Goal: Task Accomplishment & Management: Manage account settings

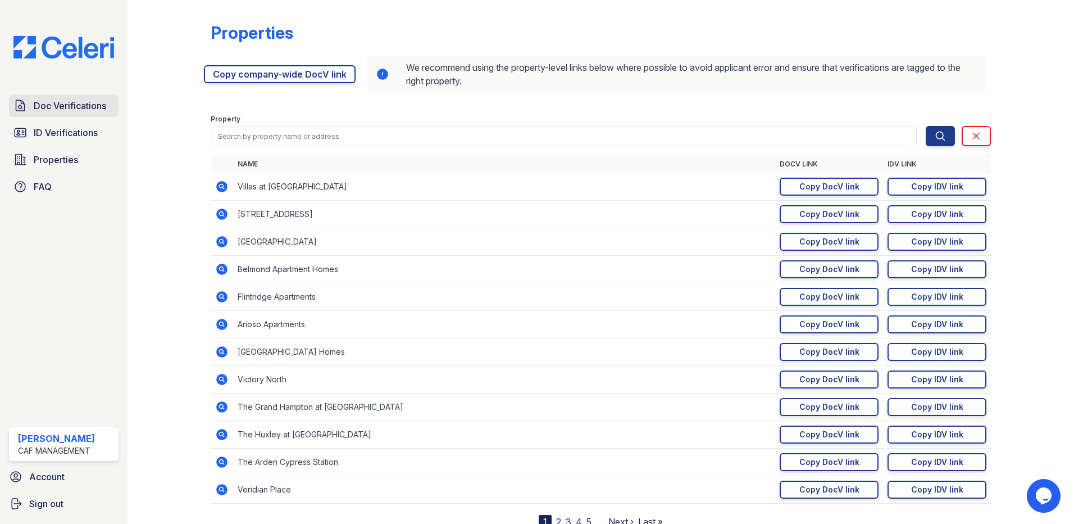
drag, startPoint x: 0, startPoint y: 0, endPoint x: 55, endPoint y: 110, distance: 122.6
click at [55, 110] on span "Doc Verifications" at bounding box center [70, 105] width 72 height 13
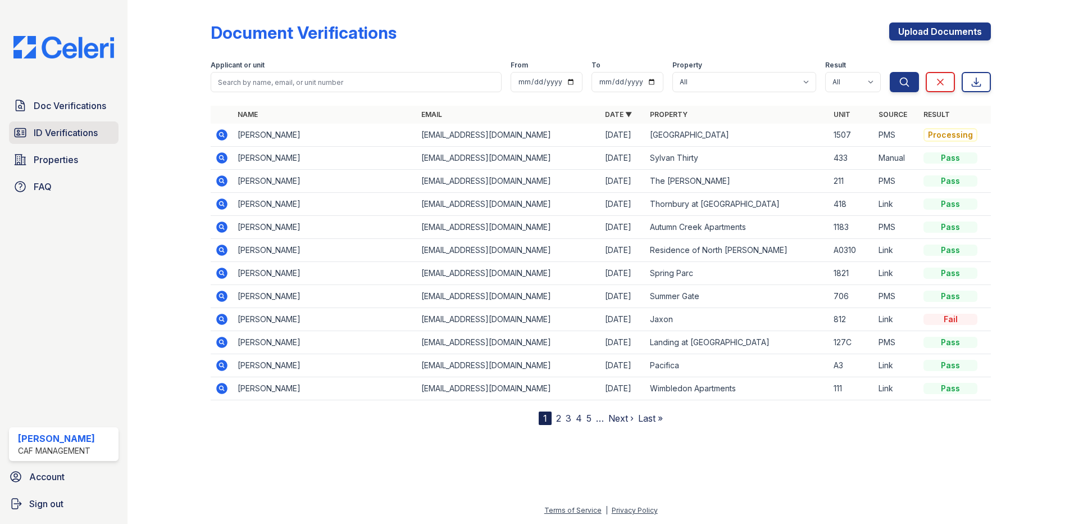
click at [60, 133] on span "ID Verifications" at bounding box center [66, 132] width 64 height 13
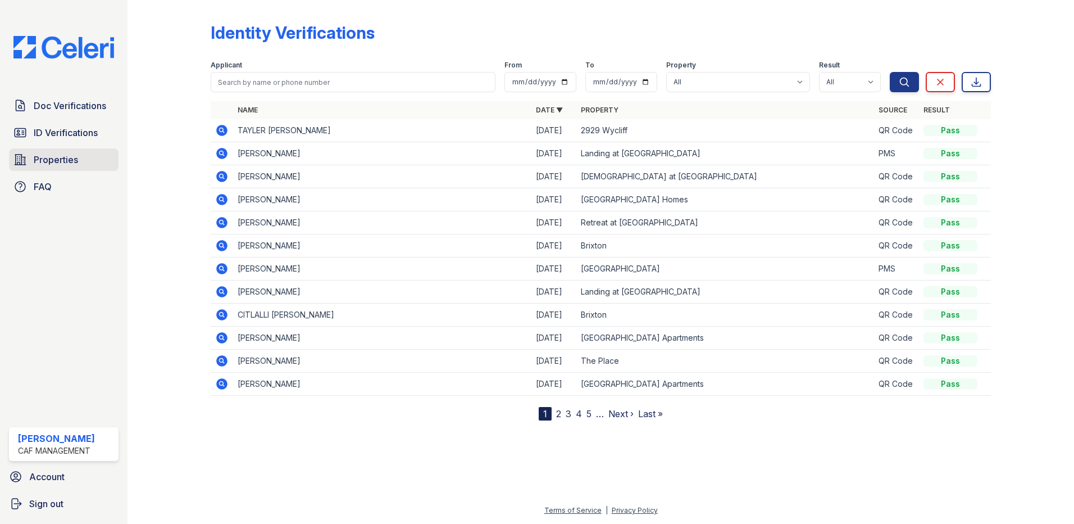
click at [44, 160] on span "Properties" at bounding box center [56, 159] width 44 height 13
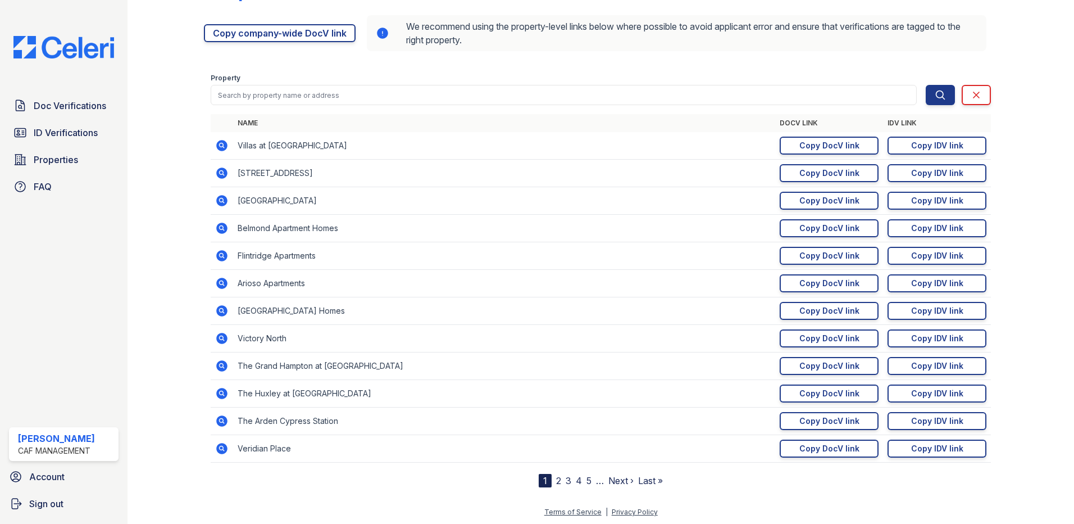
scroll to position [43, 0]
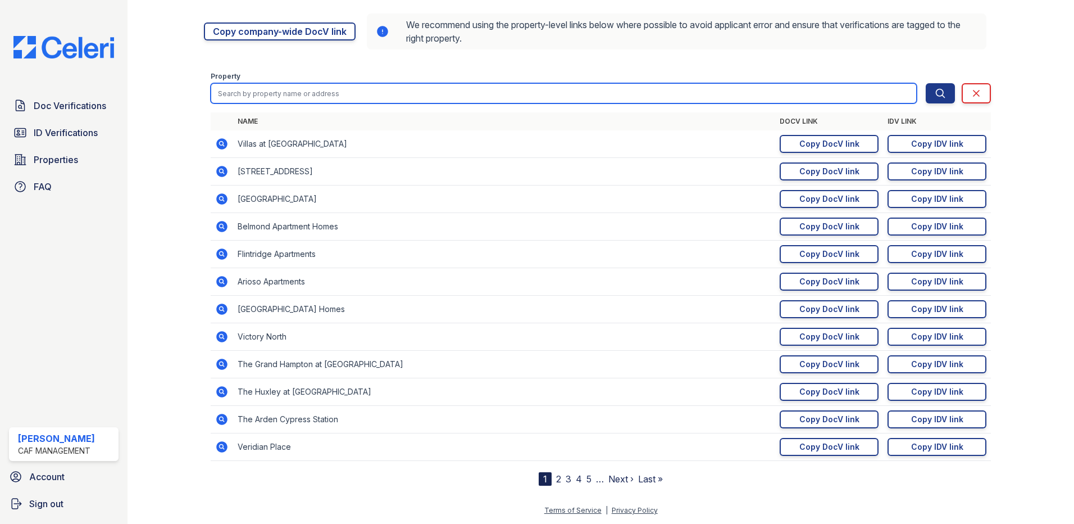
click at [419, 102] on input "search" at bounding box center [564, 93] width 706 height 20
type input "carlyle south mountain"
click at [926, 83] on button "Search" at bounding box center [940, 93] width 29 height 20
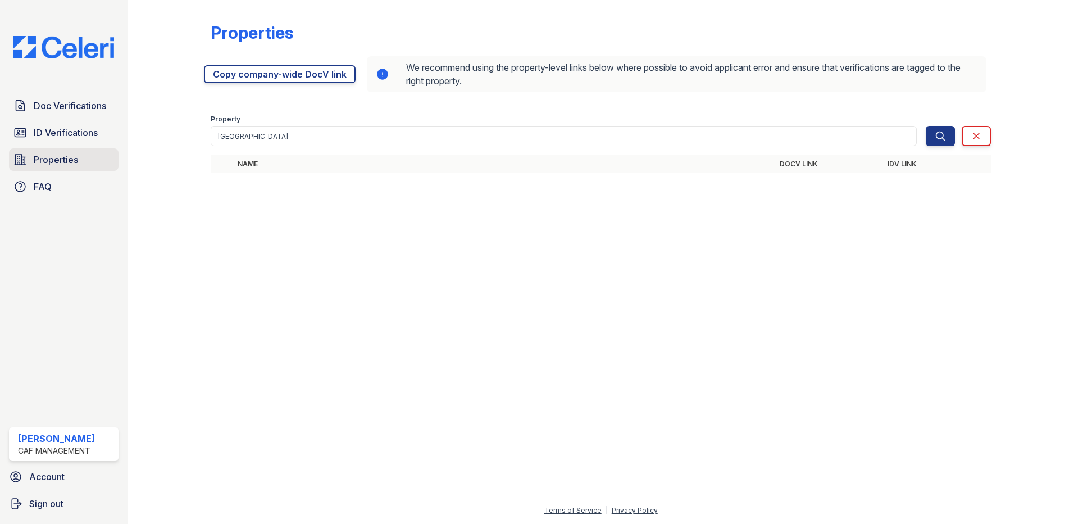
click at [85, 151] on link "Properties" at bounding box center [64, 159] width 110 height 22
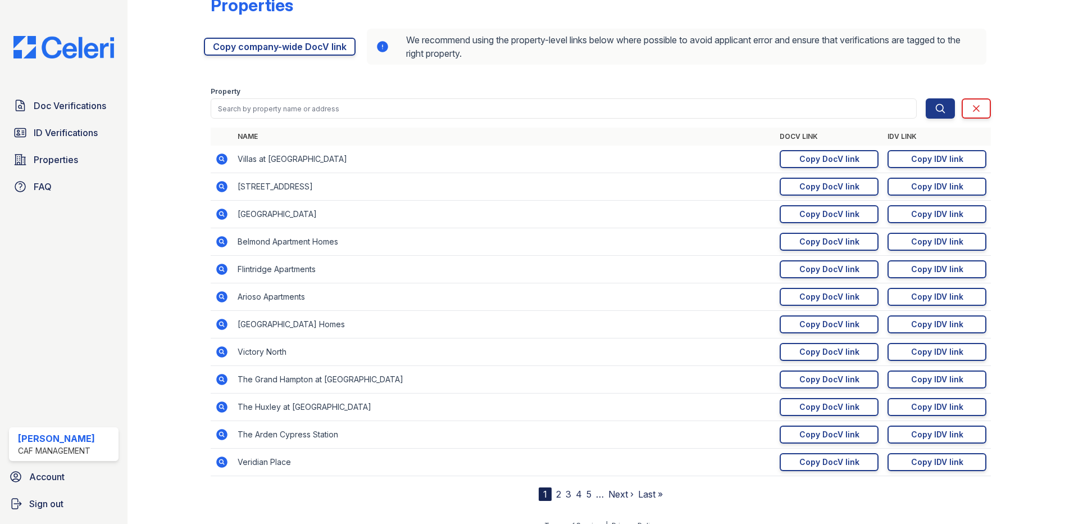
scroll to position [43, 0]
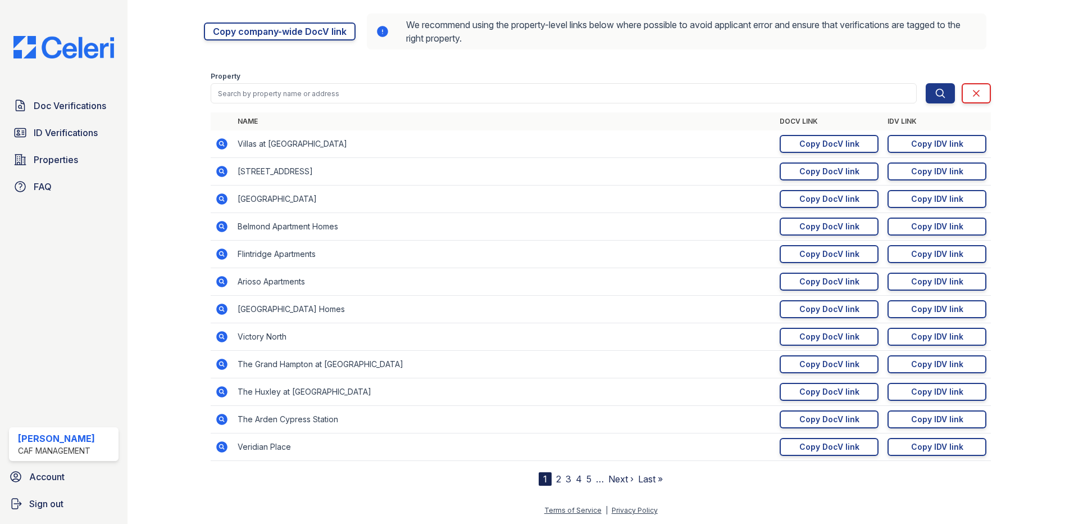
click at [577, 478] on link "4" at bounding box center [579, 478] width 6 height 11
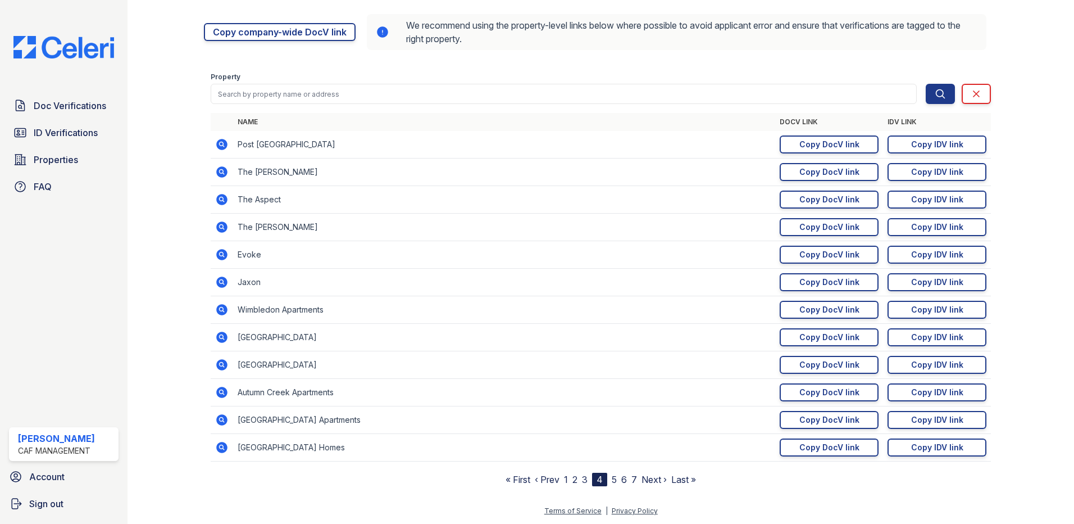
scroll to position [43, 0]
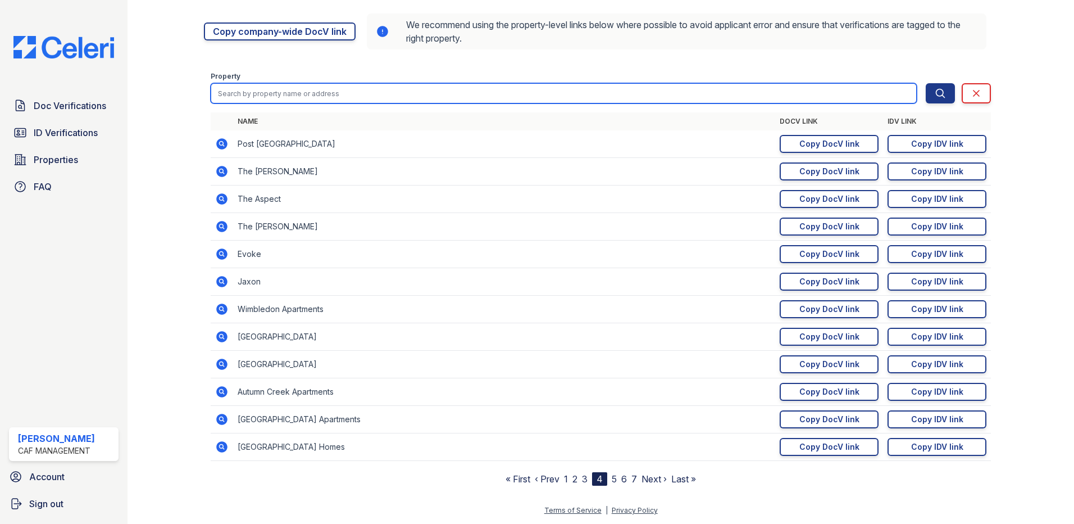
click at [296, 93] on input "search" at bounding box center [564, 93] width 706 height 20
type input "carlyle south mountain"
click at [926, 83] on button "Search" at bounding box center [940, 93] width 29 height 20
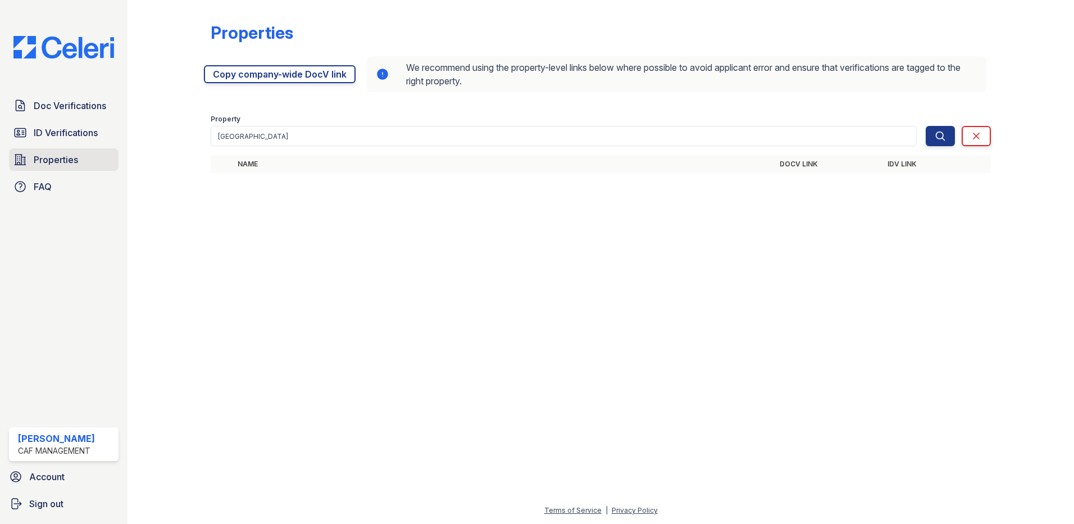
click at [67, 165] on span "Properties" at bounding box center [56, 159] width 44 height 13
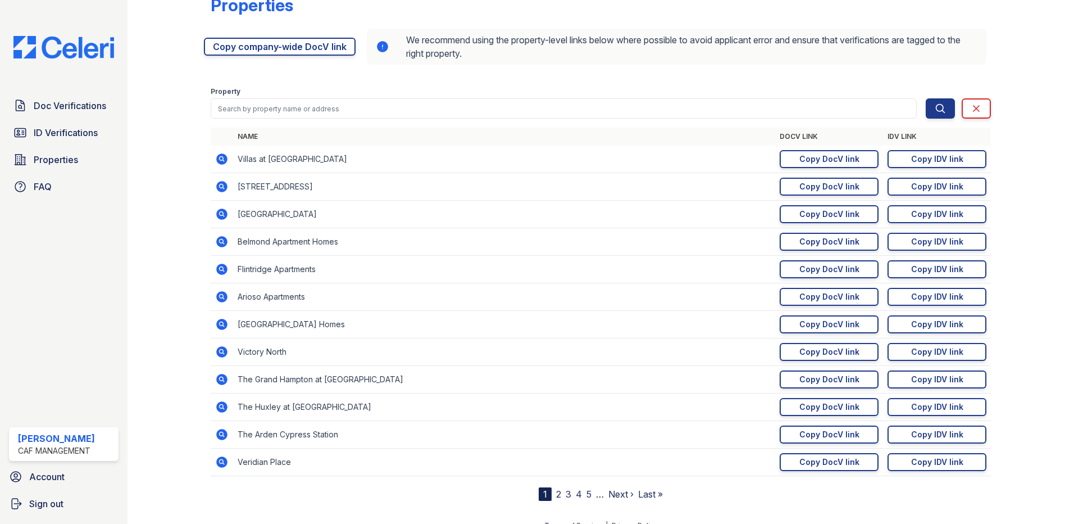
scroll to position [43, 0]
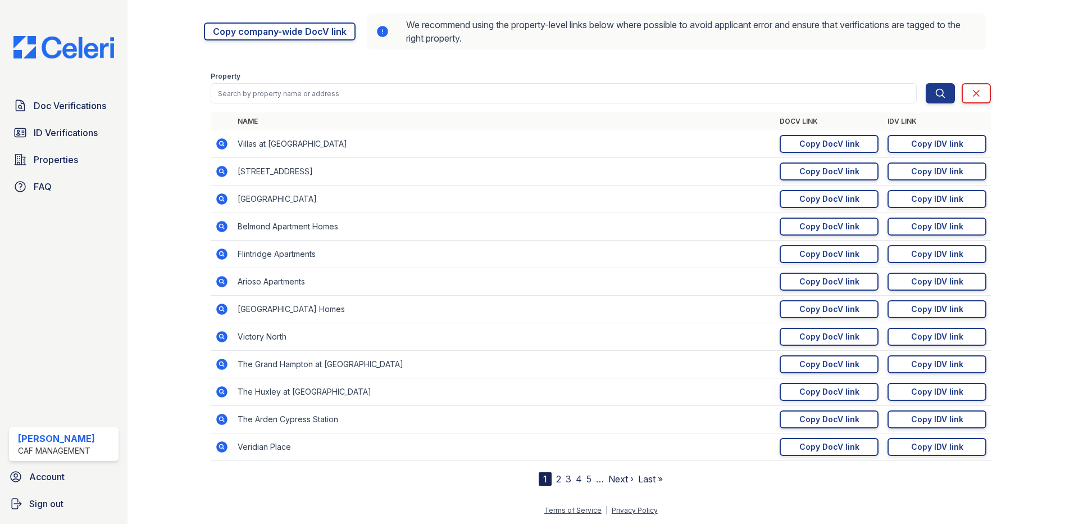
click at [576, 477] on link "4" at bounding box center [579, 478] width 6 height 11
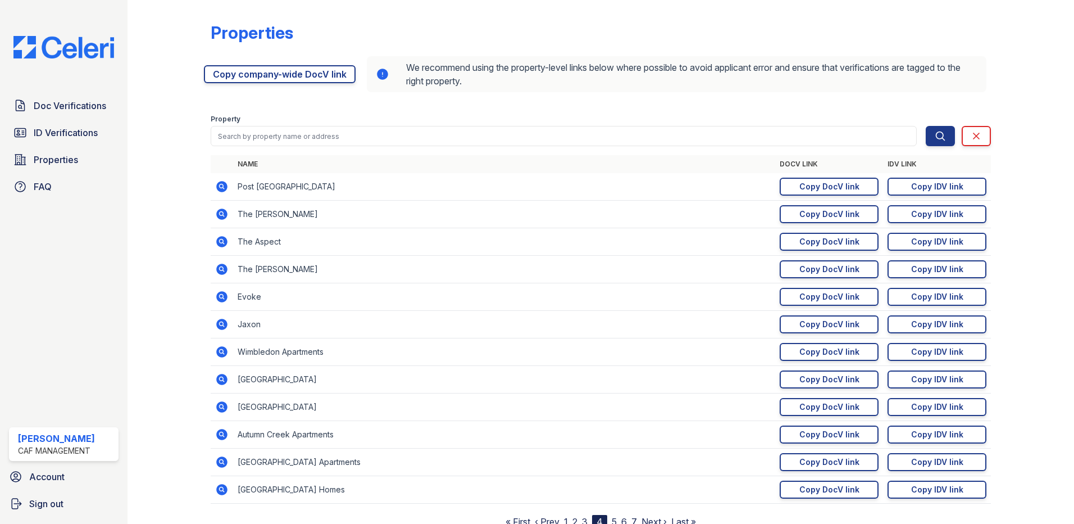
click at [219, 432] on icon at bounding box center [221, 434] width 11 height 11
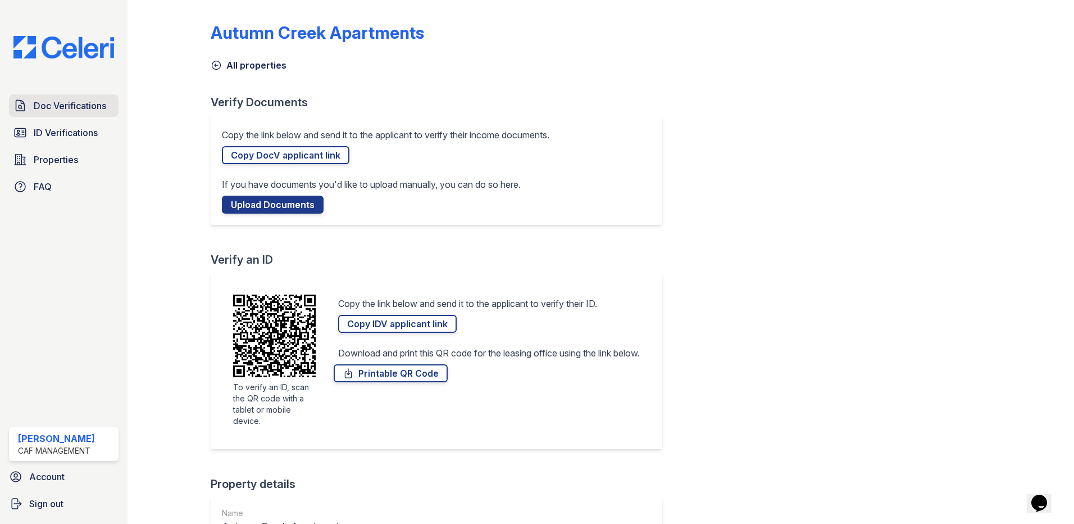
click at [45, 107] on span "Doc Verifications" at bounding box center [70, 105] width 72 height 13
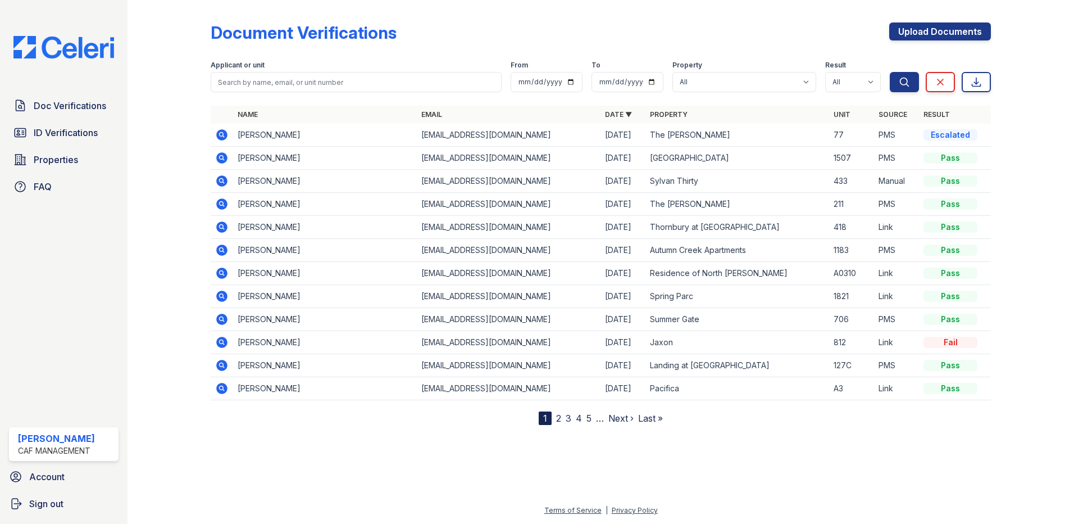
click at [224, 249] on icon at bounding box center [221, 249] width 13 height 13
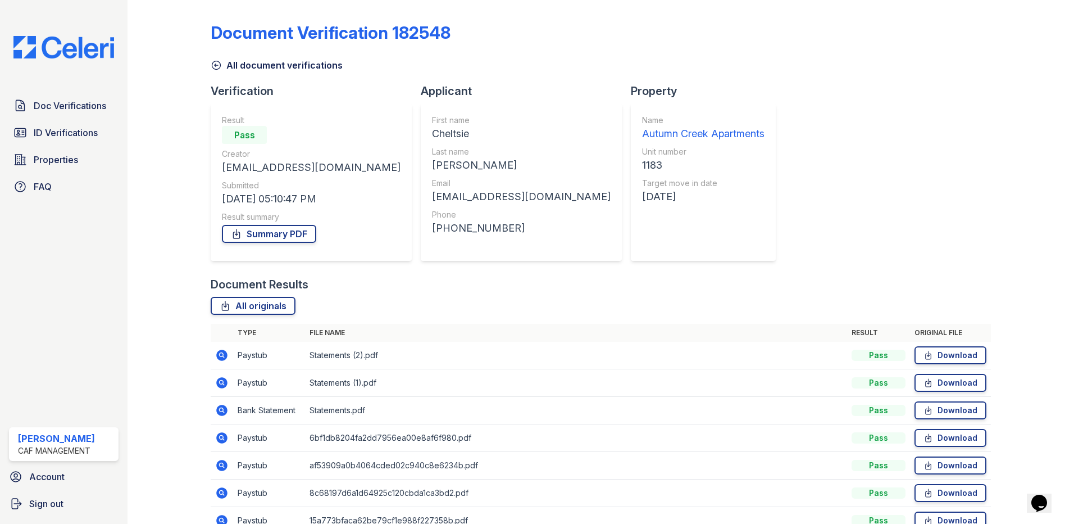
scroll to position [56, 0]
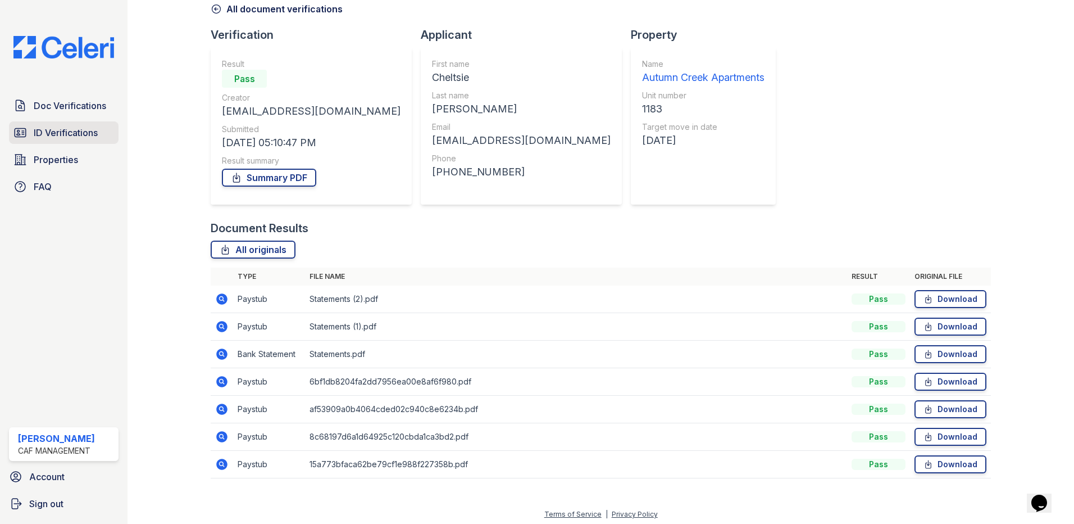
click at [70, 137] on span "ID Verifications" at bounding box center [66, 132] width 64 height 13
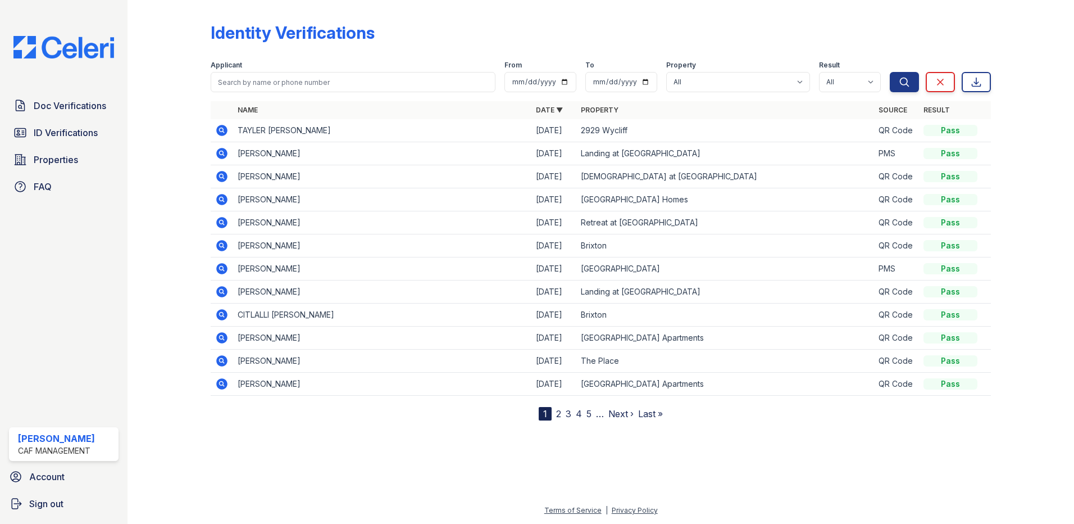
click at [558, 412] on link "2" at bounding box center [558, 413] width 5 height 11
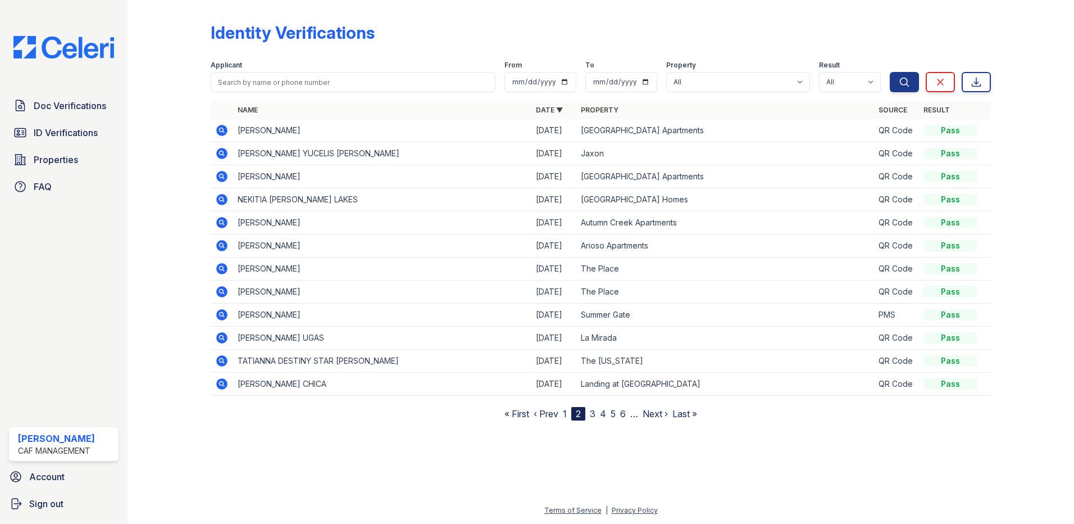
click at [223, 221] on icon at bounding box center [221, 222] width 13 height 13
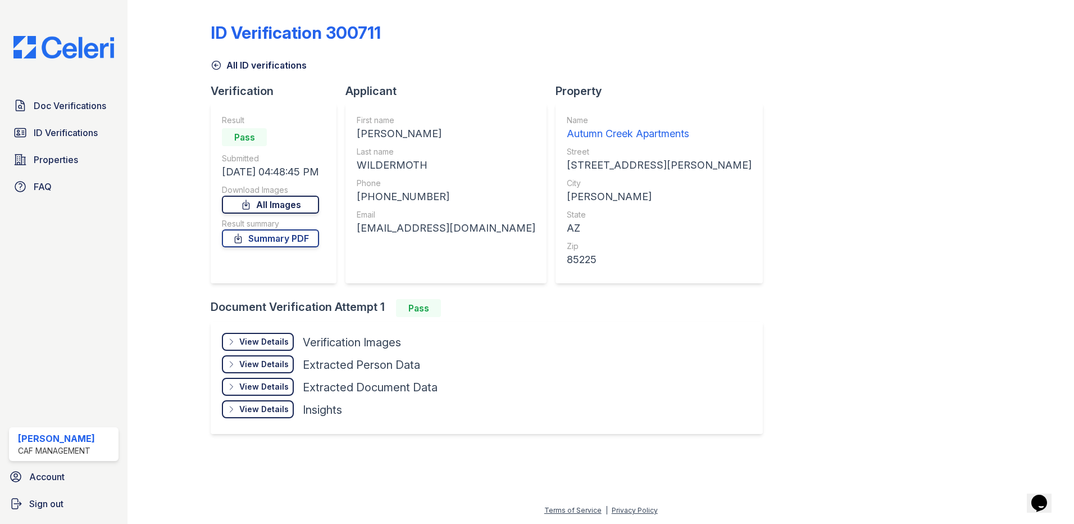
click at [292, 206] on link "All Images" at bounding box center [270, 205] width 97 height 18
click at [670, 13] on div "ID Verification 300711 All ID verifications Verification Result Pass Submitted …" at bounding box center [601, 226] width 780 height 445
click at [57, 110] on span "Doc Verifications" at bounding box center [70, 105] width 72 height 13
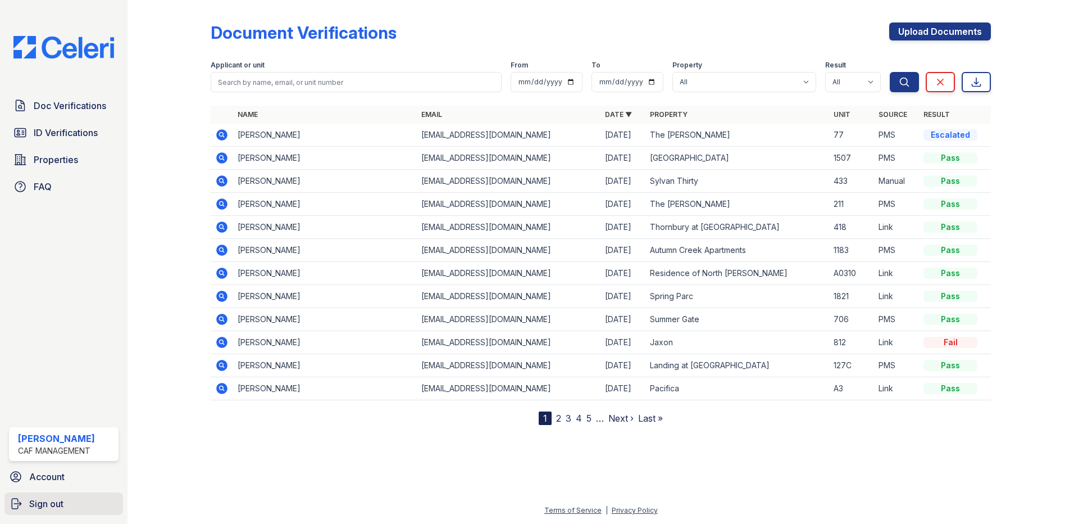
click at [56, 507] on span "Sign out" at bounding box center [46, 503] width 34 height 13
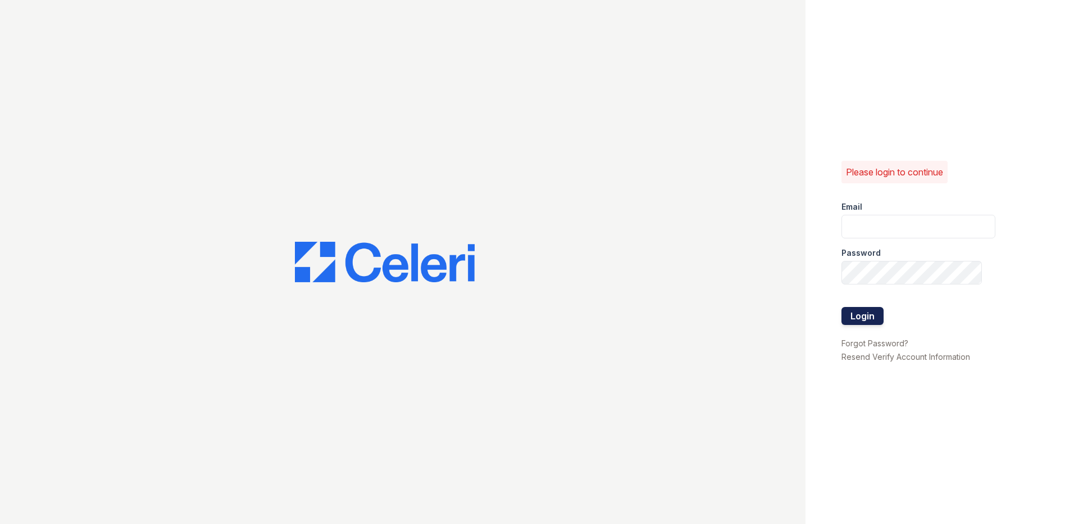
type input "[EMAIL_ADDRESS][DOMAIN_NAME]"
click at [866, 312] on button "Login" at bounding box center [863, 316] width 42 height 18
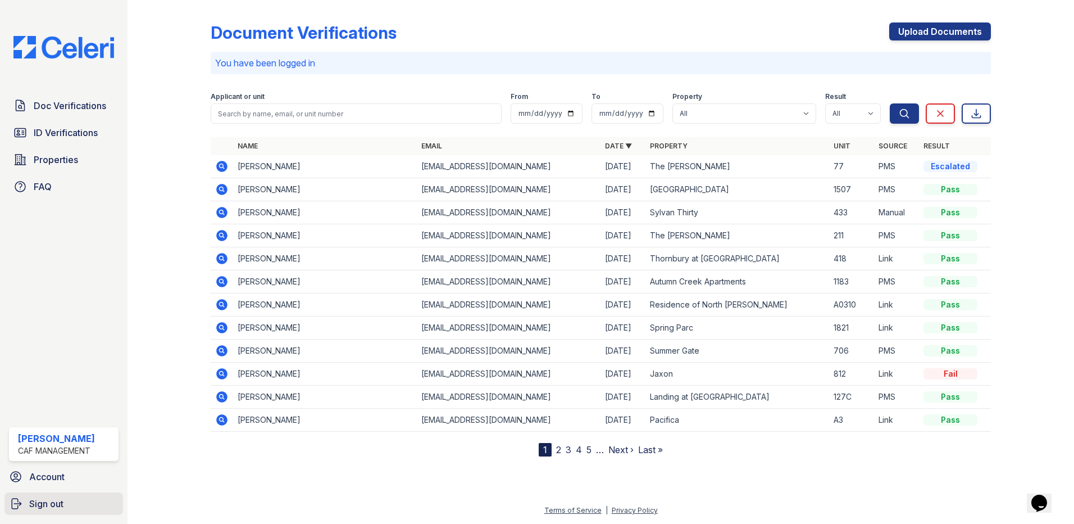
click at [43, 507] on span "Sign out" at bounding box center [46, 503] width 34 height 13
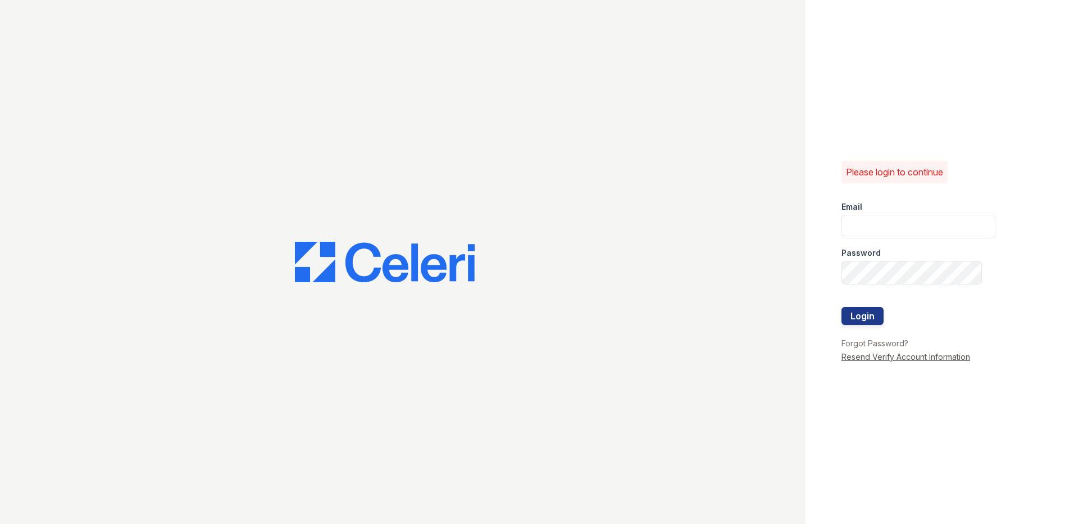
type input "carlylesouth1@cafmanagement.com"
click at [915, 358] on link "Resend Verify Account Information" at bounding box center [906, 357] width 129 height 10
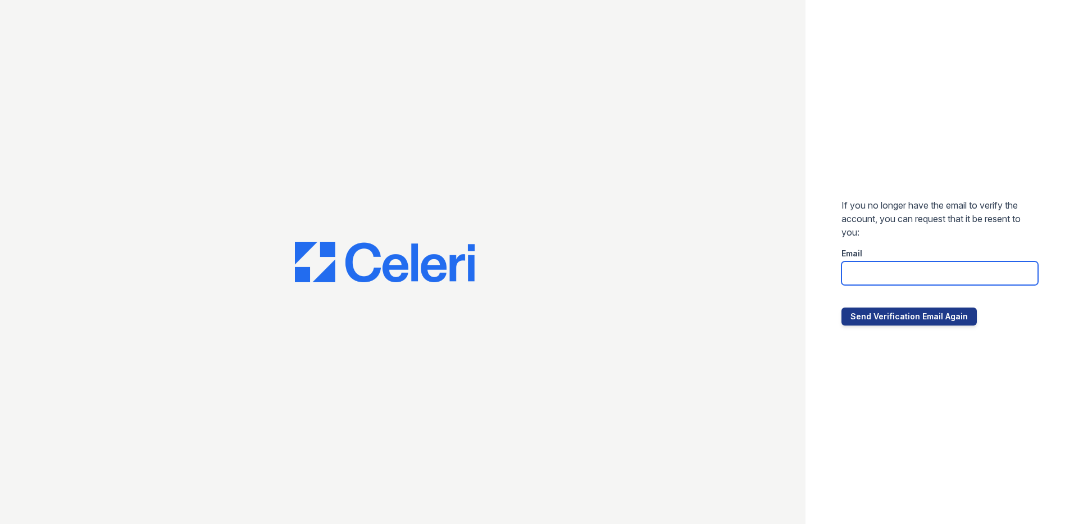
click at [919, 270] on input "email" at bounding box center [940, 273] width 197 height 24
type input "carlylesouth1@cafmanagement.com"
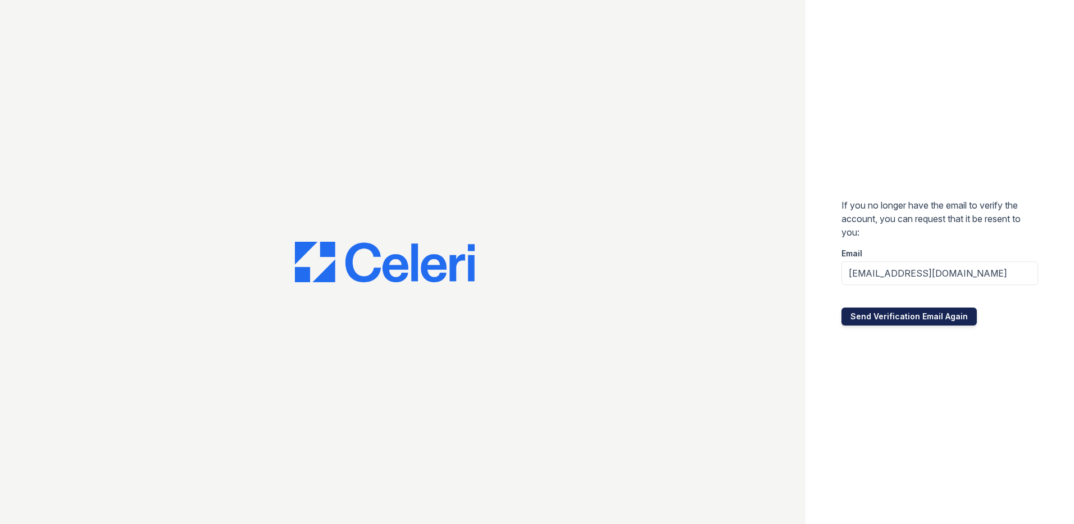
click at [918, 315] on button "Send Verification Email Again" at bounding box center [909, 316] width 135 height 18
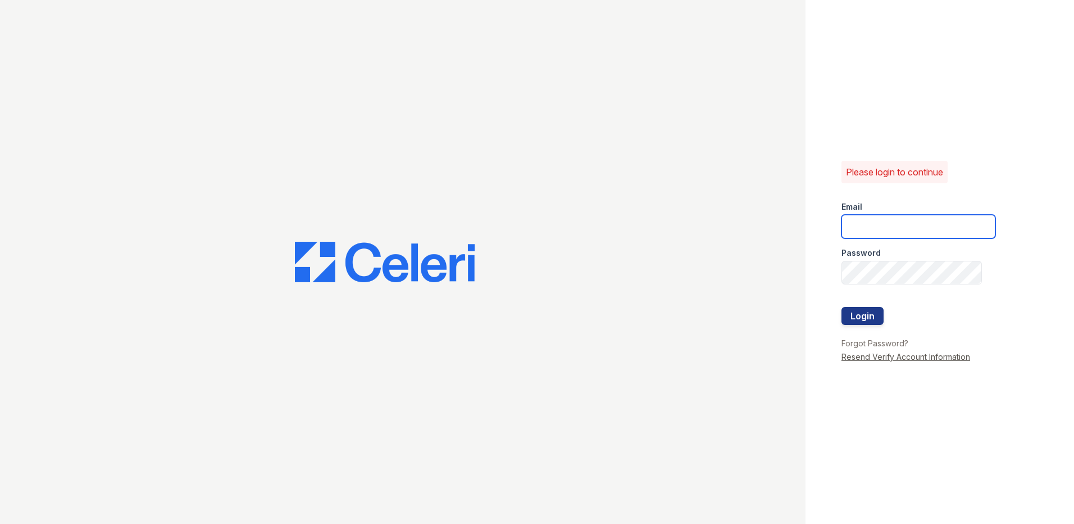
type input "[EMAIL_ADDRESS][DOMAIN_NAME]"
click at [913, 360] on link "Resend Verify Account Information" at bounding box center [906, 357] width 129 height 10
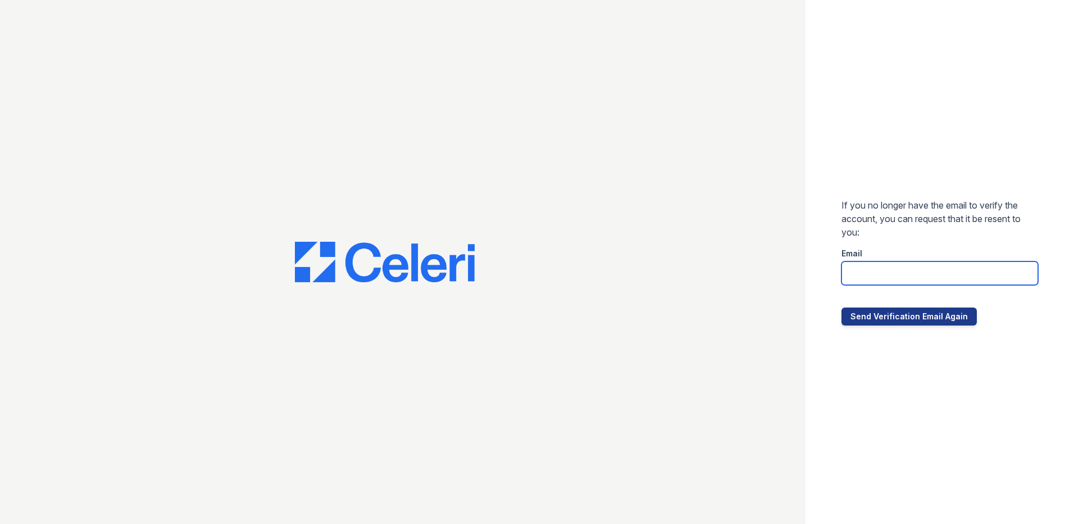
click at [908, 276] on input "email" at bounding box center [940, 273] width 197 height 24
type input "[EMAIL_ADDRESS][DOMAIN_NAME]"
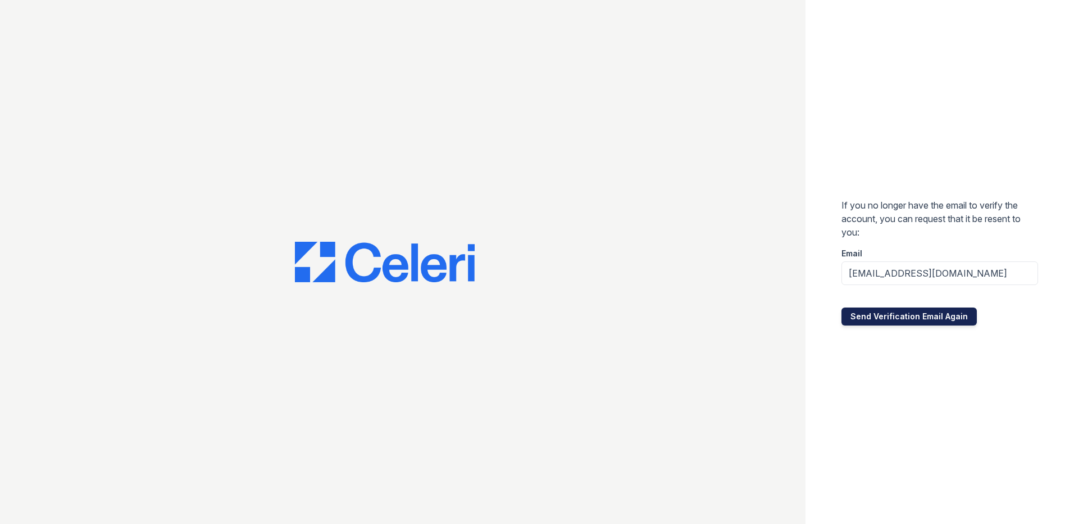
click at [910, 313] on button "Send Verification Email Again" at bounding box center [909, 316] width 135 height 18
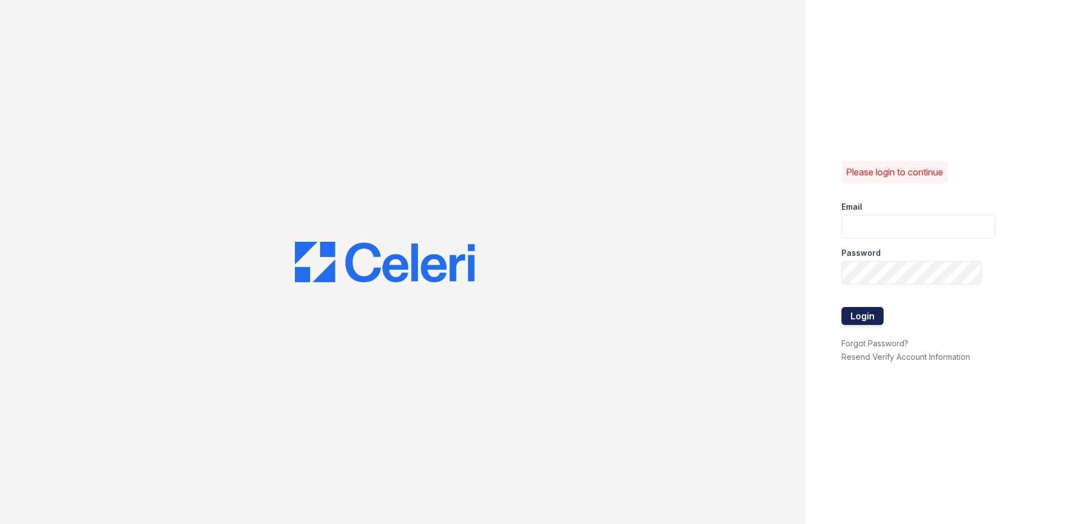
type input "[EMAIL_ADDRESS][DOMAIN_NAME]"
click at [867, 316] on button "Login" at bounding box center [863, 316] width 42 height 18
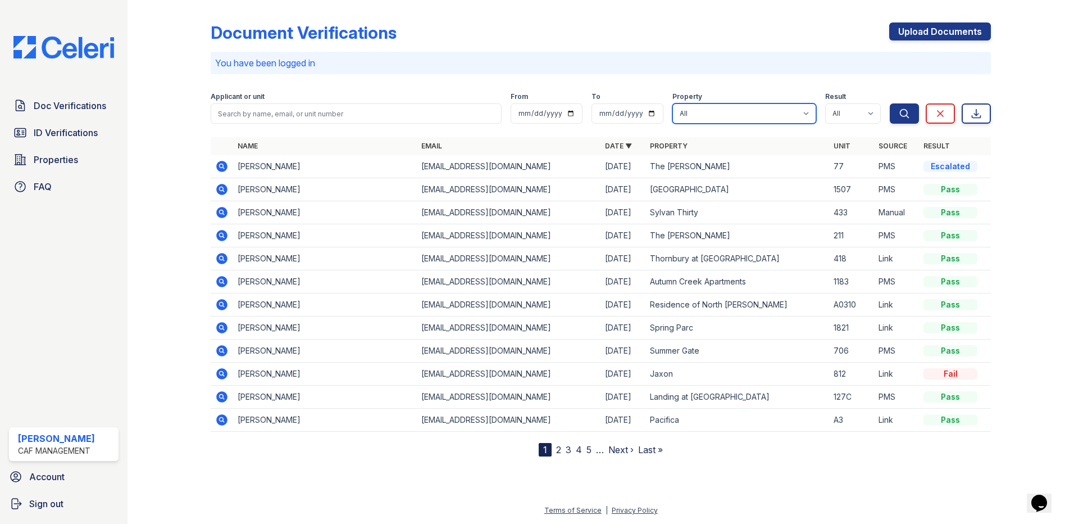
click at [699, 112] on select "All 2929 [GEOGRAPHIC_DATA] 29 Fifty [STREET_ADDRESS][GEOGRAPHIC_DATA] [GEOGRAPH…" at bounding box center [744, 113] width 144 height 20
select select "4413"
click at [673, 103] on select "All 2929 [GEOGRAPHIC_DATA] 29 Fifty [STREET_ADDRESS][GEOGRAPHIC_DATA] [GEOGRAPH…" at bounding box center [744, 113] width 144 height 20
click at [907, 113] on icon "submit" at bounding box center [904, 113] width 11 height 11
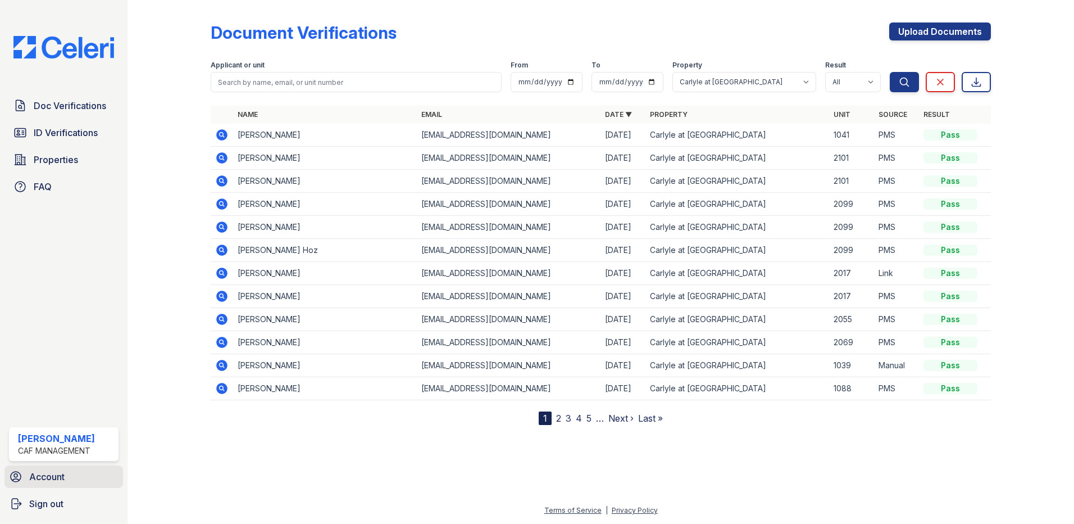
click at [71, 481] on link "Account" at bounding box center [63, 476] width 119 height 22
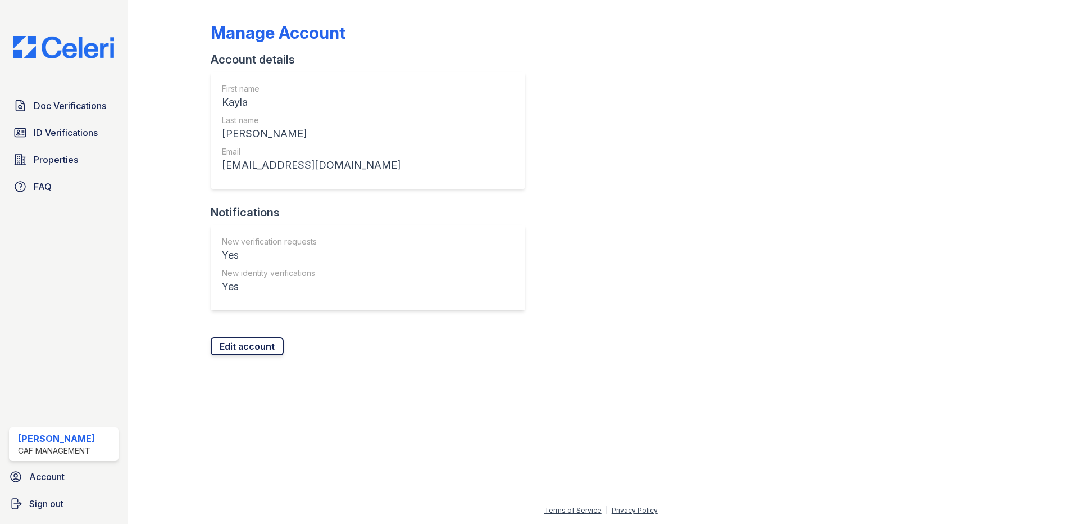
click at [246, 346] on link "Edit account" at bounding box center [247, 346] width 73 height 18
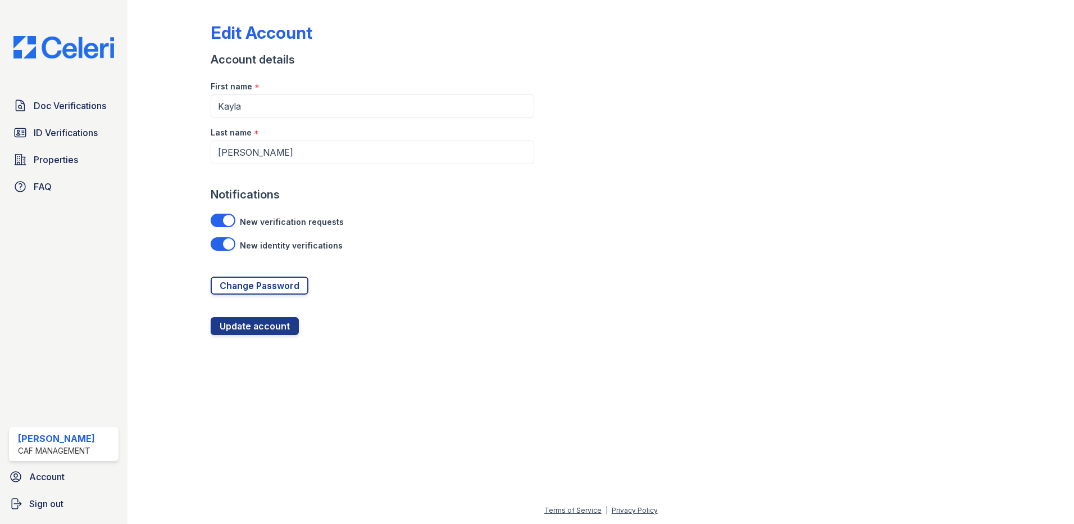
click at [218, 219] on div at bounding box center [223, 219] width 25 height 13
click at [225, 217] on input "checkbox" at bounding box center [225, 217] width 1 height 1
checkbox input "false"
click at [220, 249] on div at bounding box center [223, 243] width 25 height 13
click at [225, 241] on input "checkbox" at bounding box center [225, 240] width 1 height 1
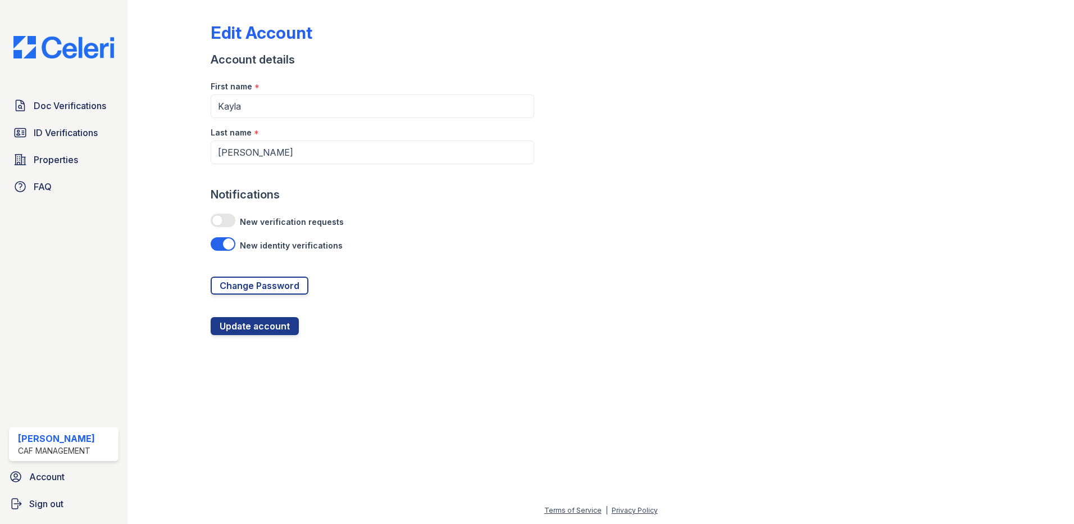
checkbox input "false"
click at [243, 325] on button "Update account" at bounding box center [255, 326] width 88 height 18
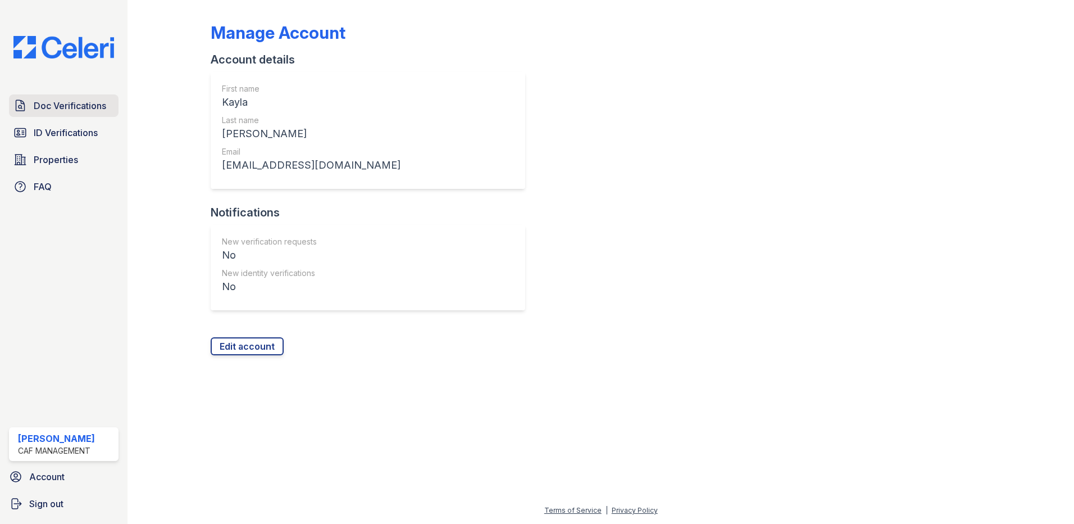
click at [56, 109] on span "Doc Verifications" at bounding box center [70, 105] width 72 height 13
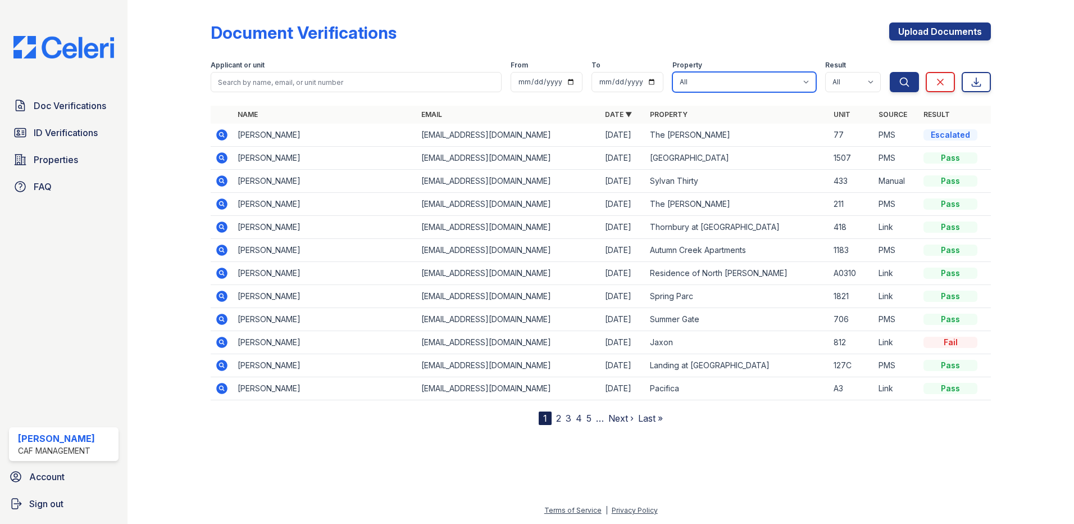
click at [721, 79] on select "All 2929 Wycliff 29 Fifty 4443 Ocean Drive Arioso Apartments Artisan Park Apart…" at bounding box center [744, 82] width 144 height 20
select select "4413"
click at [673, 72] on select "All 2929 Wycliff 29 Fifty 4443 Ocean Drive Arioso Apartments Artisan Park Apart…" at bounding box center [744, 82] width 144 height 20
click at [906, 90] on button "Search" at bounding box center [904, 82] width 29 height 20
